Goal: Task Accomplishment & Management: Complete application form

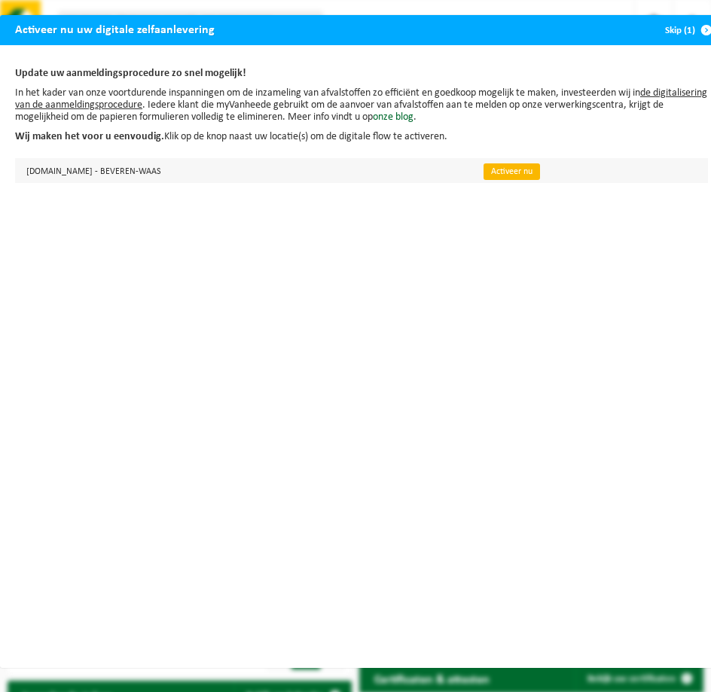
click at [492, 176] on link "Activeer nu" at bounding box center [511, 171] width 56 height 17
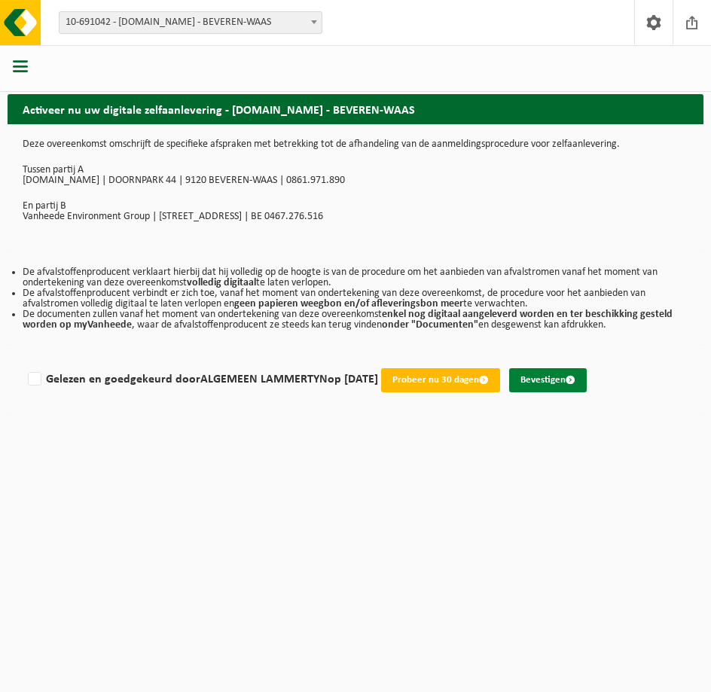
click at [550, 376] on button "Bevestigen" at bounding box center [548, 380] width 78 height 24
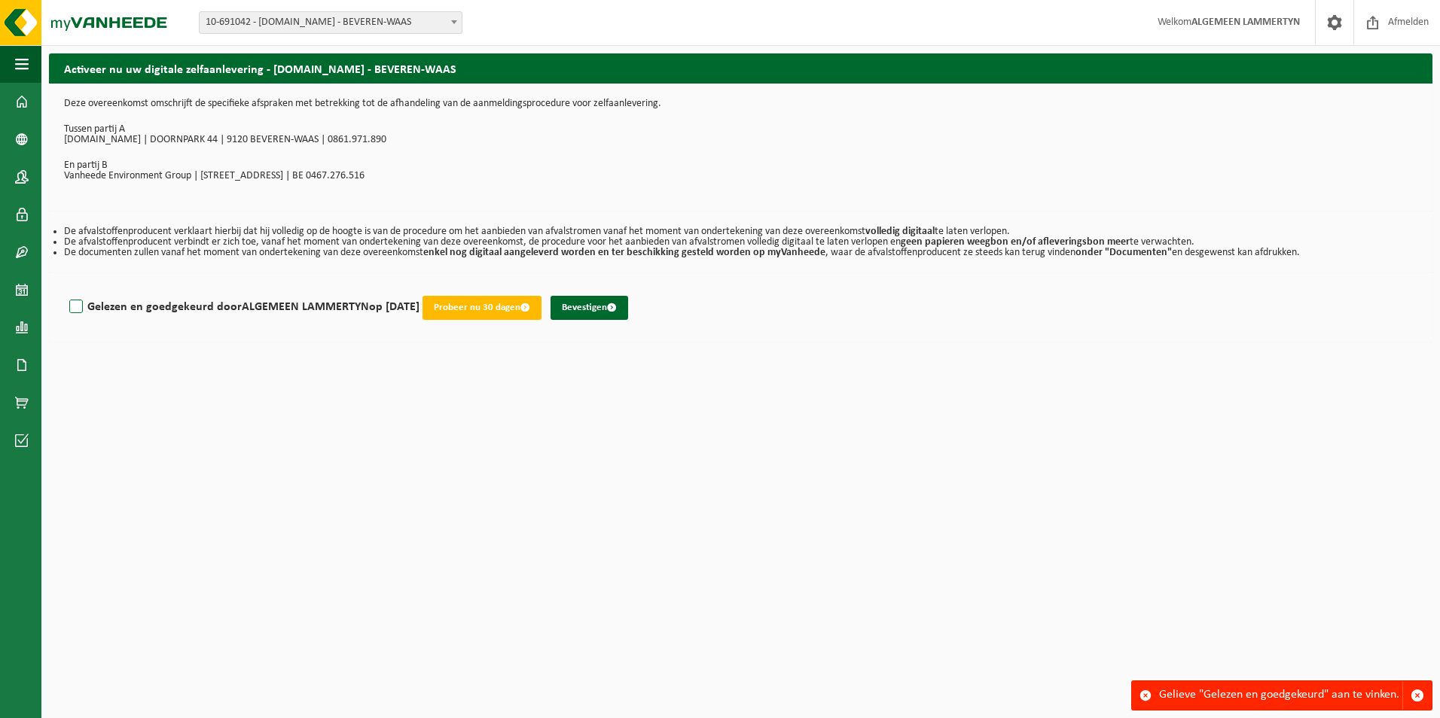
click at [81, 309] on label "Gelezen en goedgekeurd door ALGEMEEN LAMMERTYN op [DATE]" at bounding box center [242, 307] width 353 height 23
click at [419, 288] on input "Gelezen en goedgekeurd door ALGEMEEN LAMMERTYN op [DATE]" at bounding box center [419, 288] width 1 height 1
checkbox input "true"
click at [589, 305] on button "Bevestigen" at bounding box center [589, 308] width 78 height 24
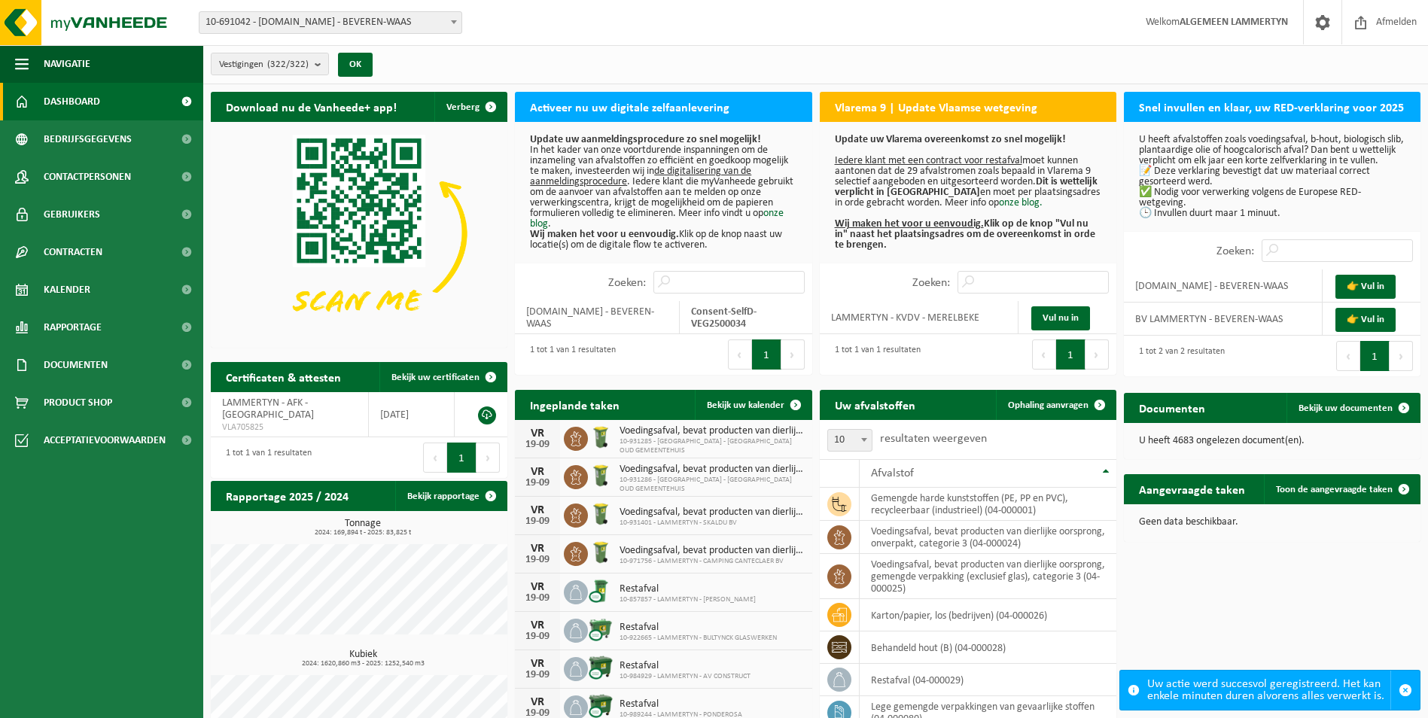
click at [94, 102] on span "Dashboard" at bounding box center [72, 102] width 56 height 38
